Goal: Information Seeking & Learning: Learn about a topic

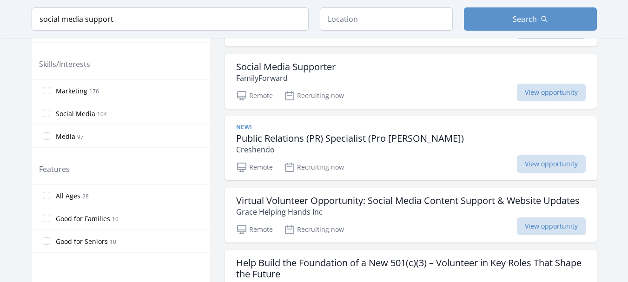
scroll to position [531, 0]
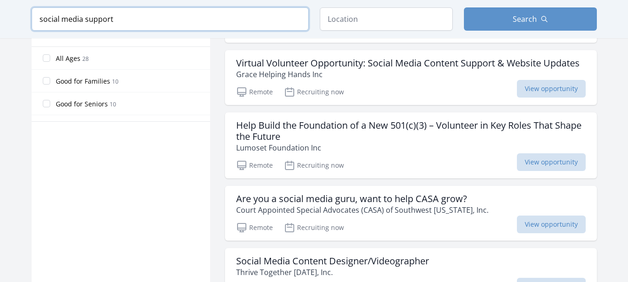
click at [162, 19] on input "social media support" at bounding box center [170, 18] width 277 height 23
type input "s"
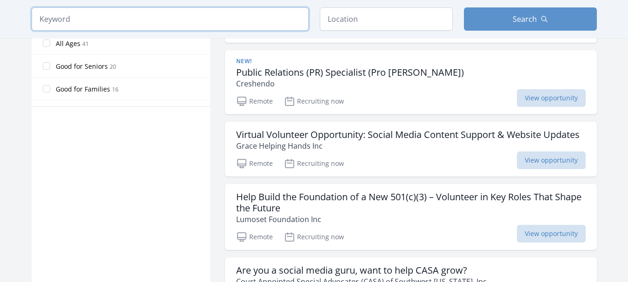
scroll to position [516, 0]
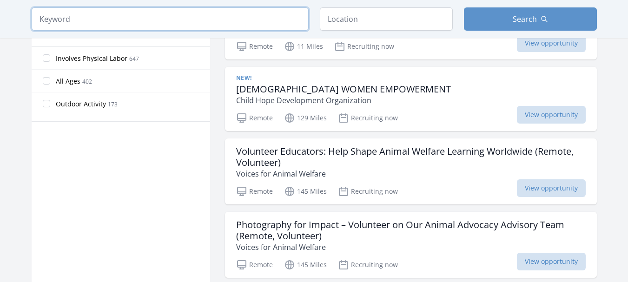
click at [108, 19] on input "search" at bounding box center [170, 18] width 277 height 23
type input "d"
click at [180, 15] on input "search" at bounding box center [170, 18] width 277 height 23
click at [86, 19] on input "search" at bounding box center [170, 18] width 277 height 23
click at [84, 19] on input "search" at bounding box center [170, 18] width 277 height 23
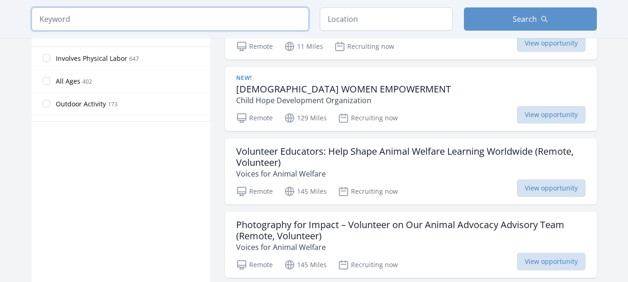
type input "r"
click at [54, 16] on input "search" at bounding box center [170, 18] width 277 height 23
click at [43, 58] on input "Involves Physical Labor 647" at bounding box center [46, 57] width 7 height 7
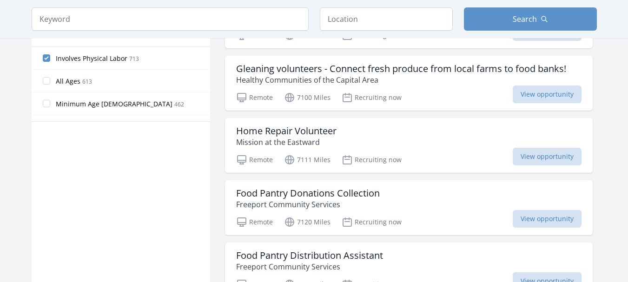
click at [42, 53] on label "Involves Physical Labor 713" at bounding box center [121, 58] width 178 height 19
click at [43, 54] on input "Involves Physical Labor 713" at bounding box center [46, 57] width 7 height 7
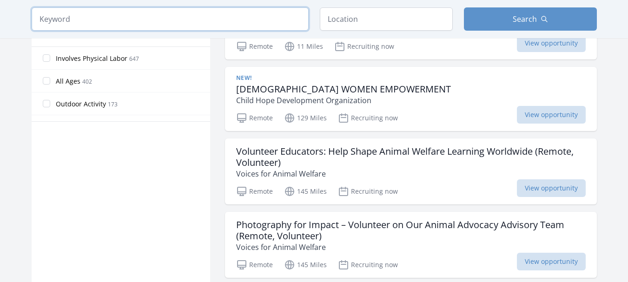
click at [295, 20] on input "search" at bounding box center [170, 18] width 277 height 23
